Goal: Information Seeking & Learning: Find specific fact

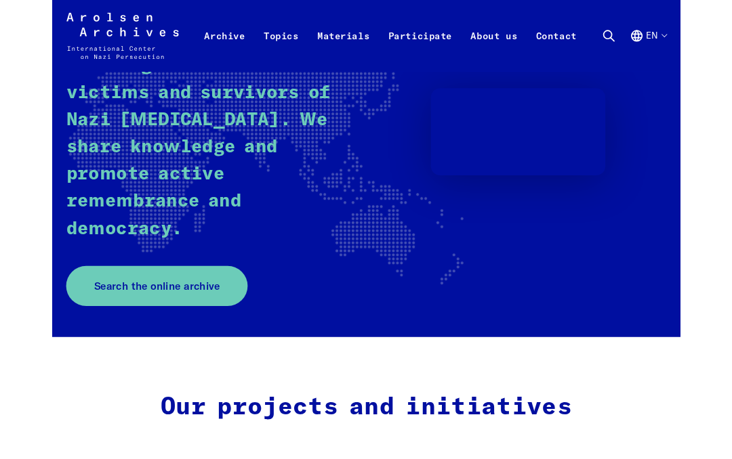
scroll to position [197, 0]
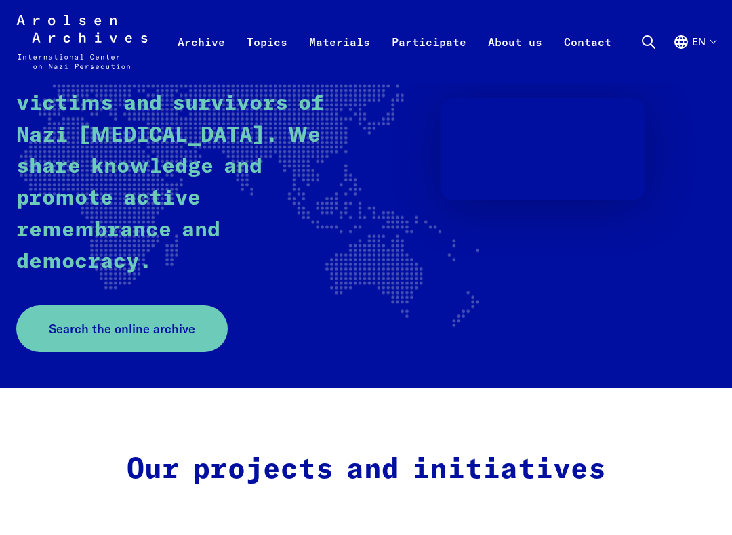
click at [189, 324] on link "Search the online archive" at bounding box center [121, 328] width 211 height 47
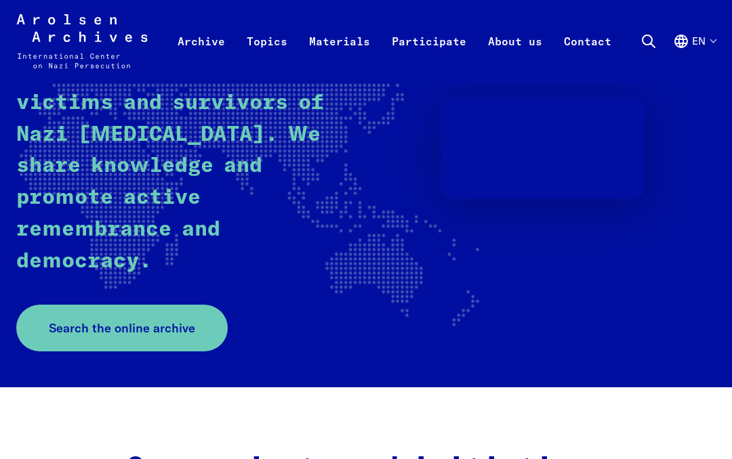
scroll to position [235, 0]
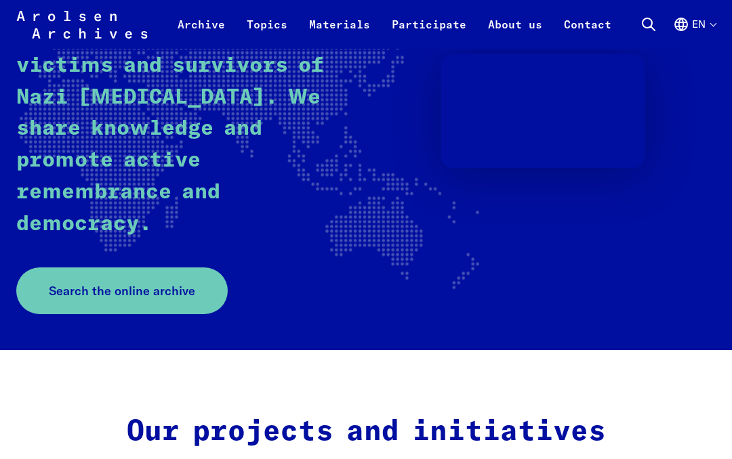
click at [205, 19] on link "Archive" at bounding box center [201, 32] width 69 height 33
click at [139, 113] on link "Online Search" at bounding box center [134, 99] width 236 height 45
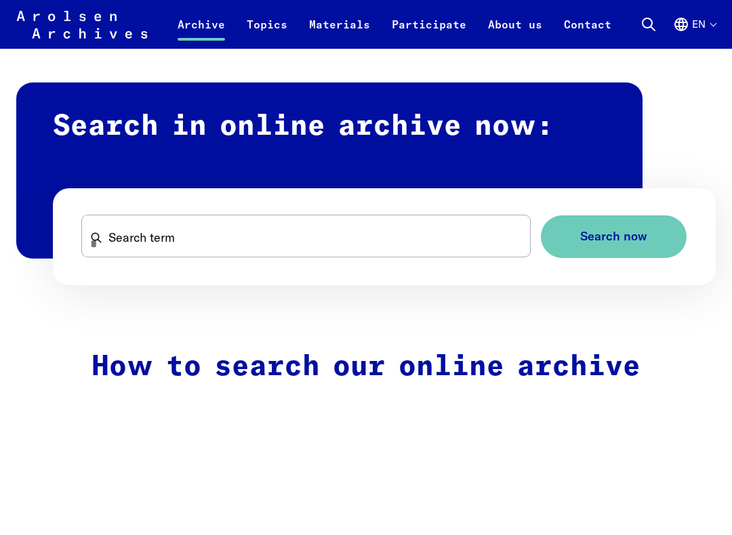
scroll to position [732, 0]
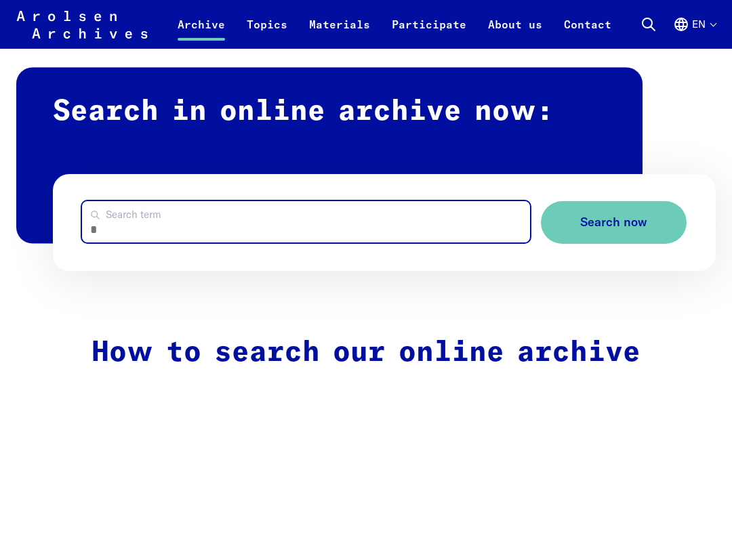
click at [188, 219] on input "Search term" at bounding box center [306, 221] width 448 height 41
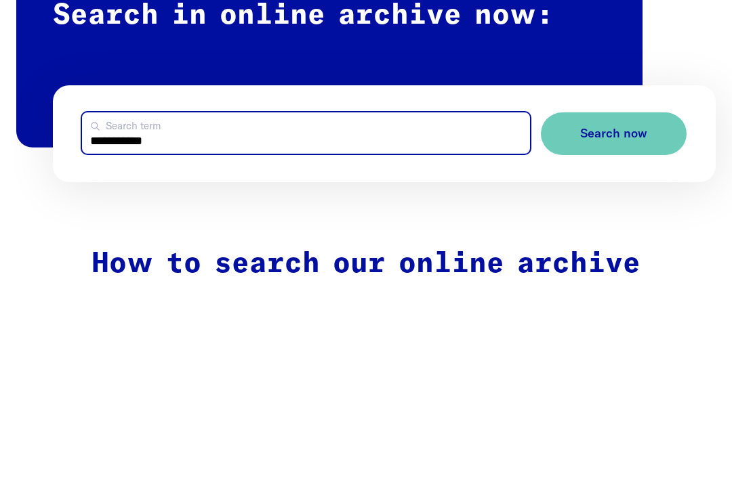
type input "**********"
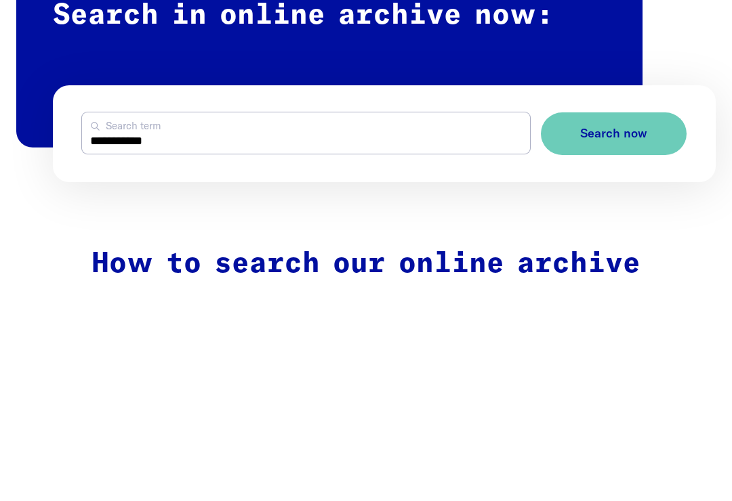
click at [618, 216] on span "Search now" at bounding box center [613, 223] width 67 height 14
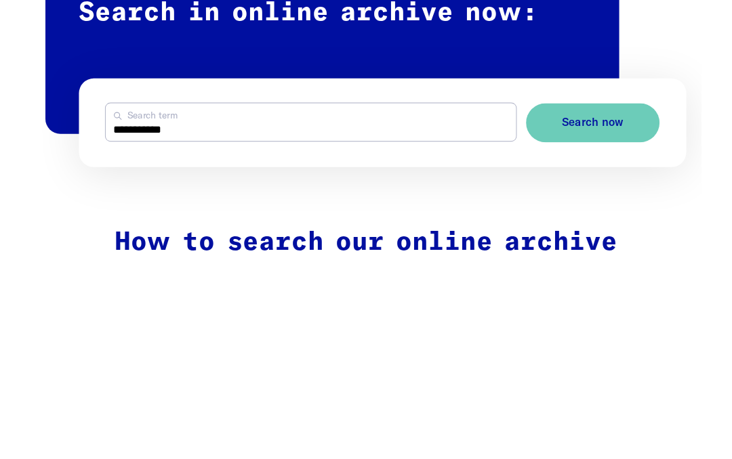
scroll to position [860, 0]
